Goal: Task Accomplishment & Management: Use online tool/utility

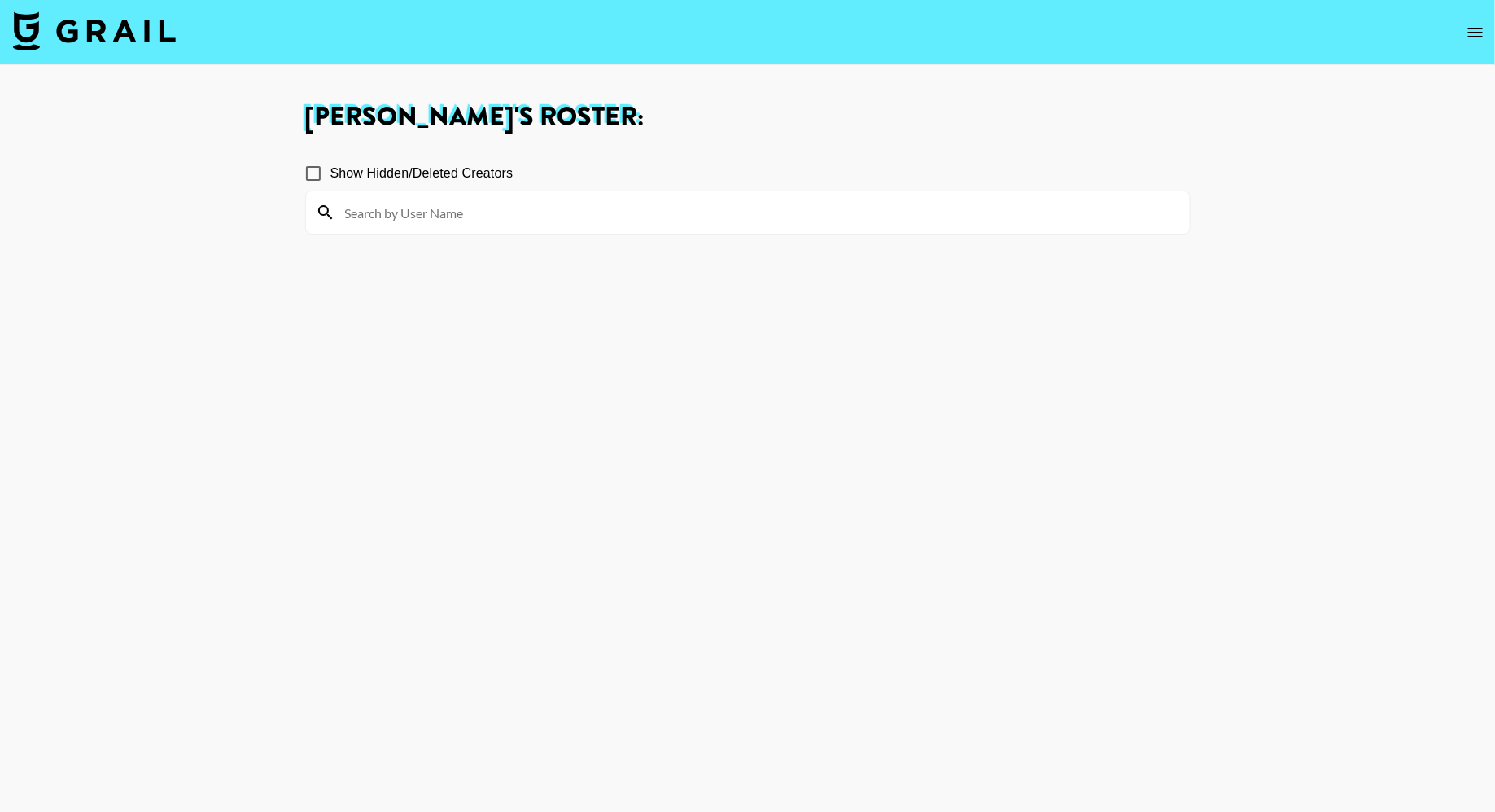
click at [150, 35] on img at bounding box center [93, 31] width 162 height 39
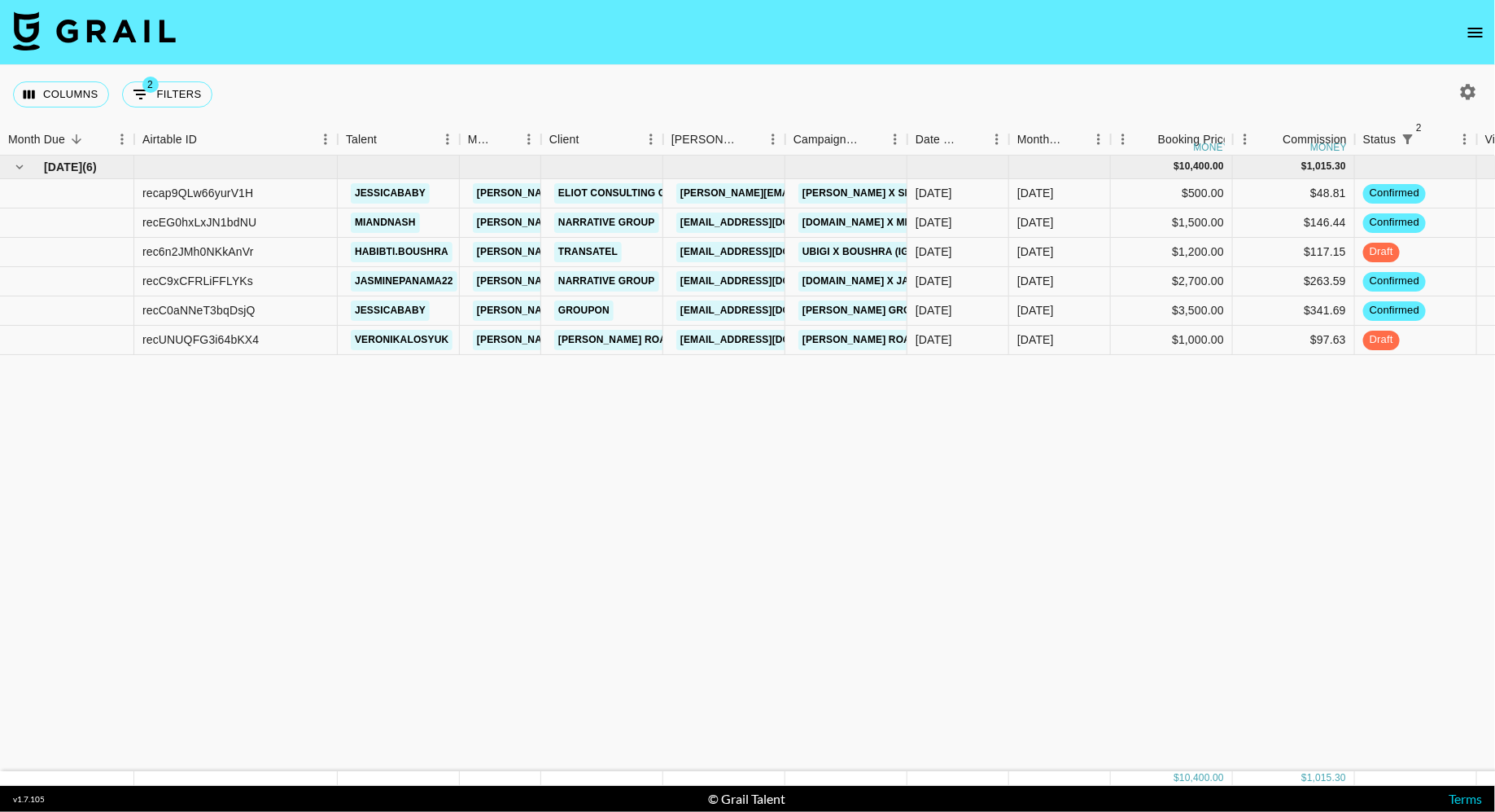
click at [1472, 27] on icon "open drawer" at bounding box center [1476, 32] width 20 height 20
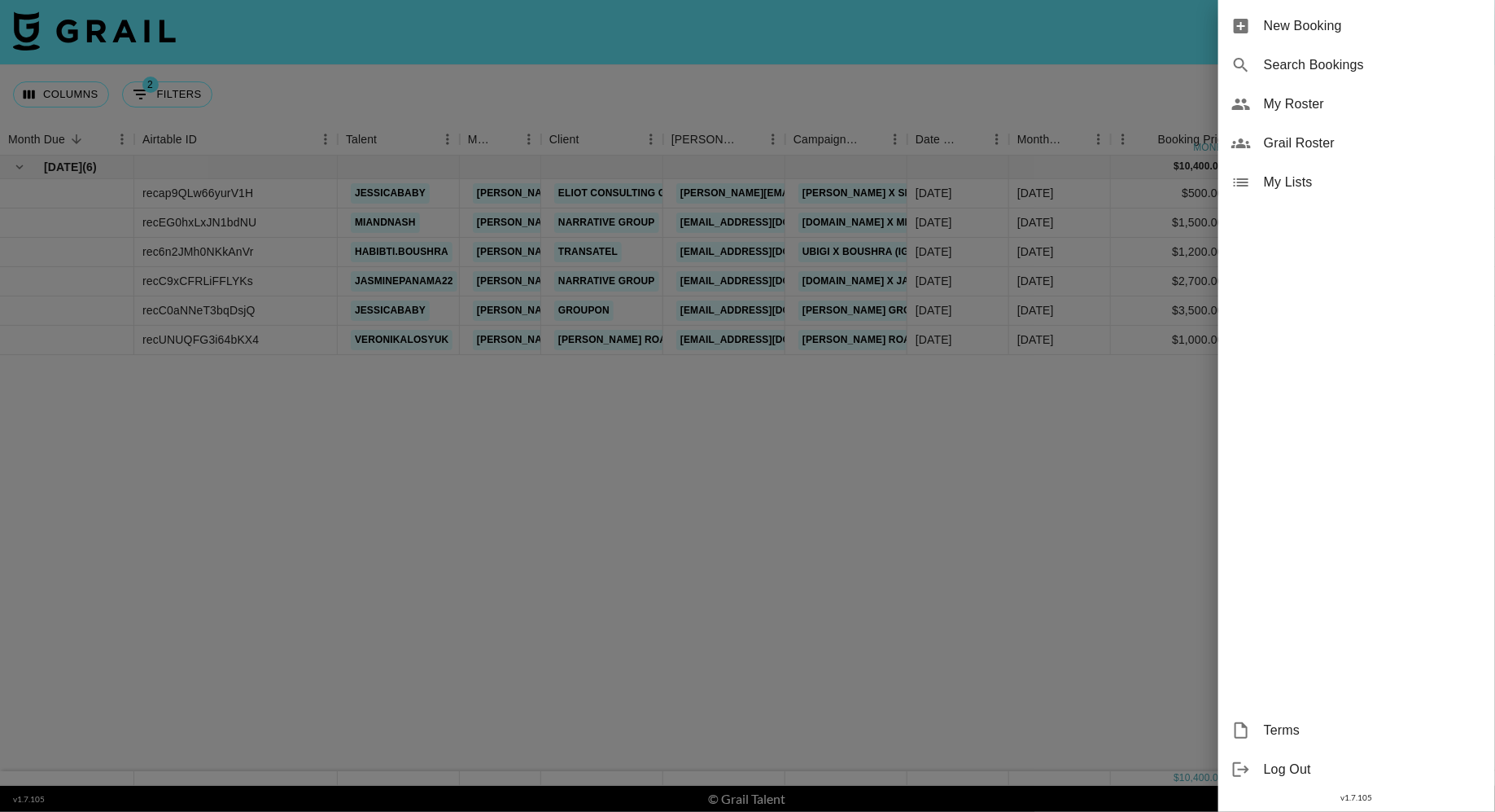
click at [1320, 31] on span "New Booking" at bounding box center [1373, 27] width 218 height 20
